Goal: Information Seeking & Learning: Learn about a topic

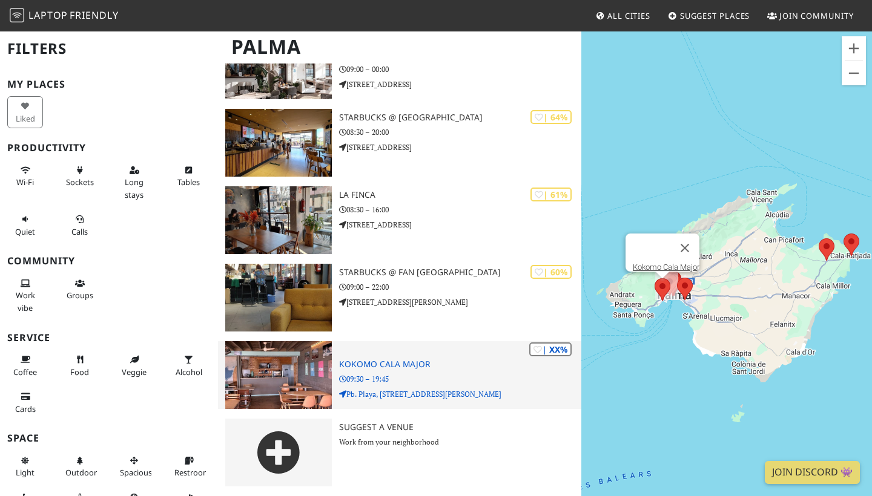
scroll to position [771, 0]
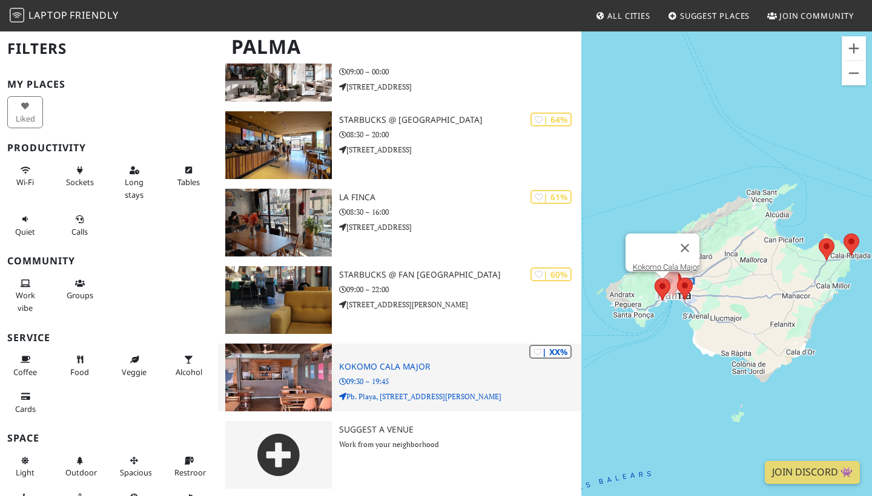
click at [342, 367] on h3 "Kokomo Cala Major" at bounding box center [460, 367] width 242 height 10
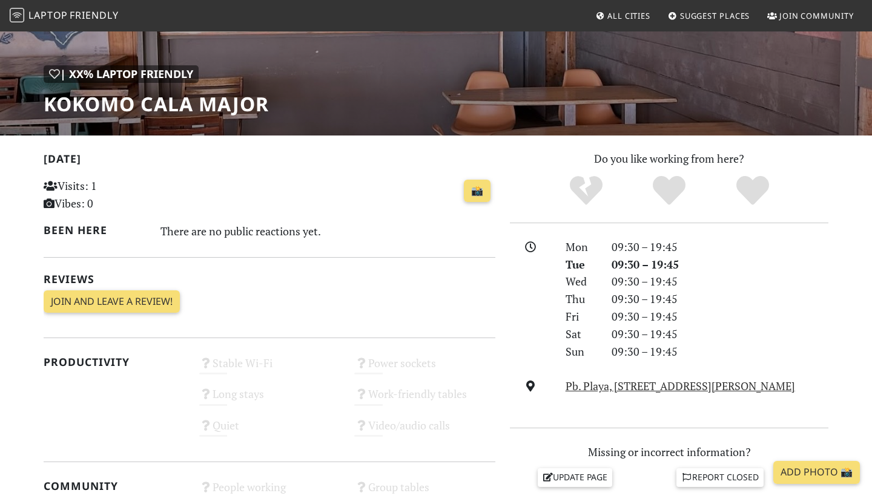
scroll to position [148, 0]
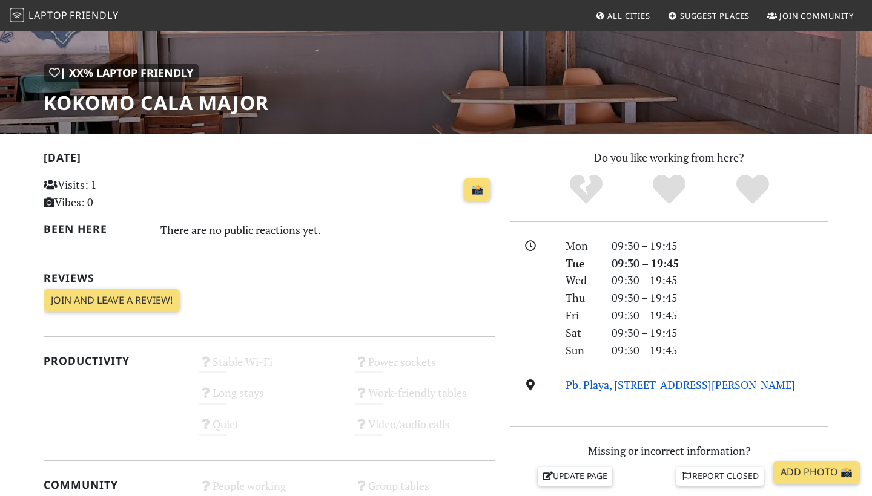
click at [585, 378] on link "Pb. Playa, Carrer Guillem Díaz-Plaja, 3, 07015, Palma" at bounding box center [679, 385] width 229 height 15
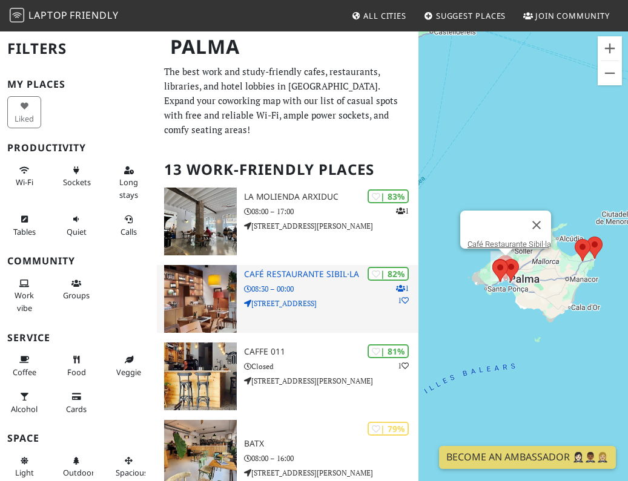
click at [284, 269] on h3 "Café Restaurante Sibil·la" at bounding box center [331, 274] width 174 height 10
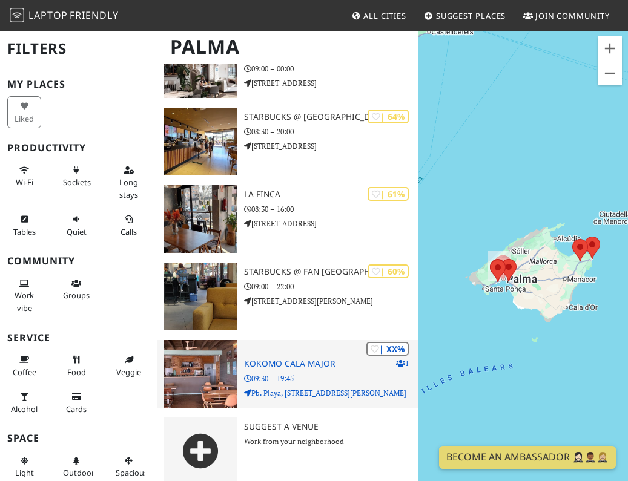
scroll to position [777, 0]
